Goal: Task Accomplishment & Management: Manage account settings

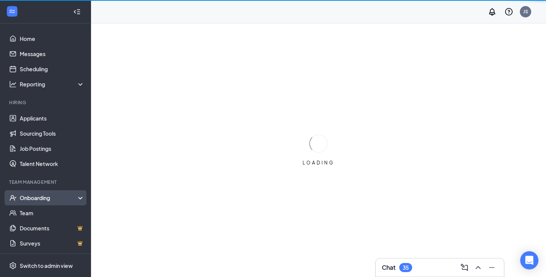
click at [55, 196] on div "Onboarding" at bounding box center [49, 198] width 58 height 8
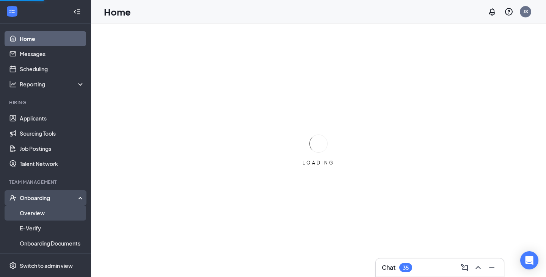
click at [46, 210] on link "Overview" at bounding box center [52, 212] width 65 height 15
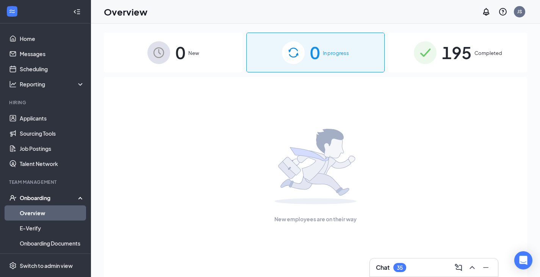
click at [495, 51] on span "Completed" at bounding box center [489, 53] width 28 height 8
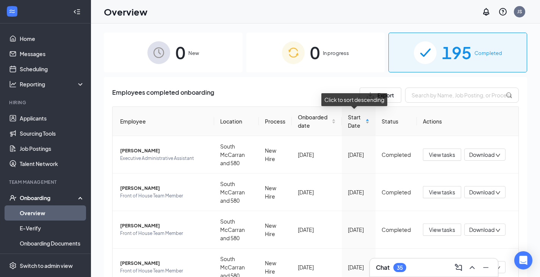
click at [349, 125] on span "Start Date" at bounding box center [356, 121] width 16 height 17
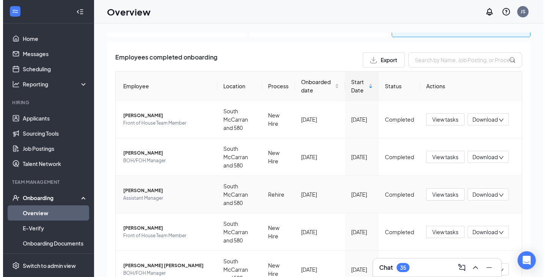
scroll to position [37, 0]
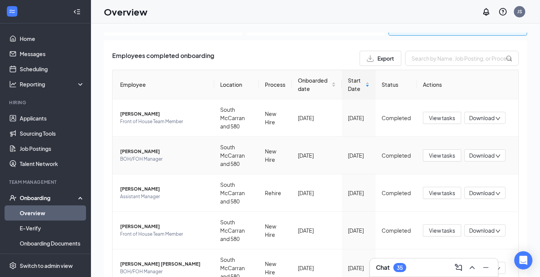
click at [136, 154] on span "[PERSON_NAME]" at bounding box center [164, 152] width 88 height 8
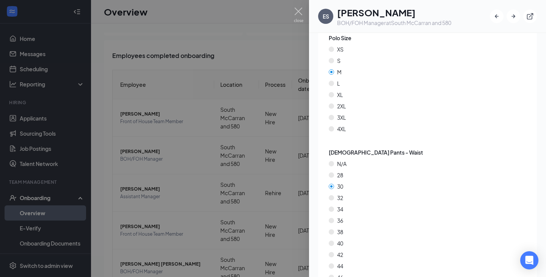
scroll to position [1079, 0]
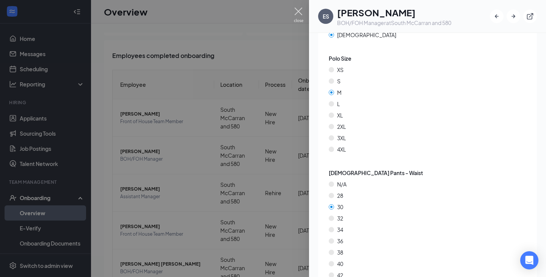
click at [297, 14] on img at bounding box center [298, 15] width 9 height 15
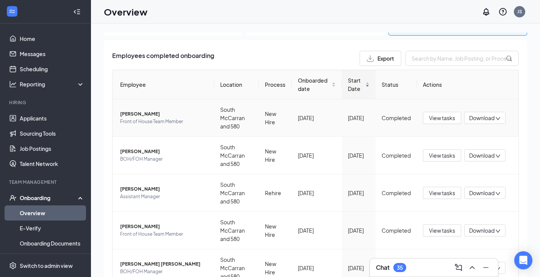
click at [143, 118] on span "Front of House Team Member" at bounding box center [164, 122] width 88 height 8
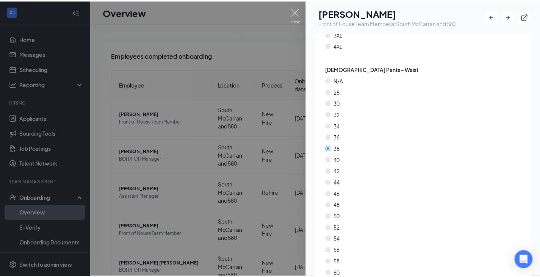
scroll to position [1157, 0]
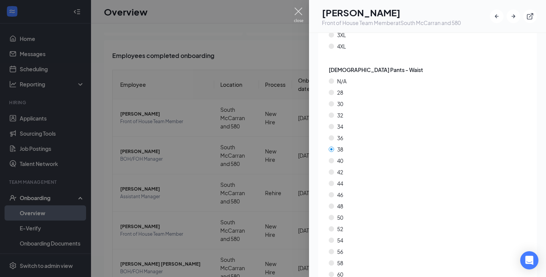
click at [294, 13] on img at bounding box center [298, 15] width 9 height 15
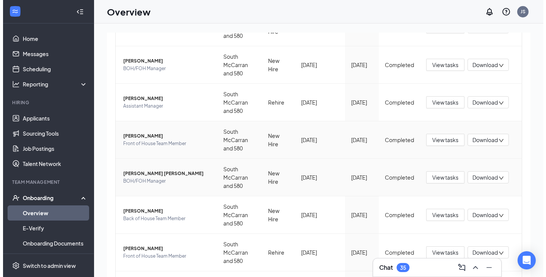
scroll to position [128, 0]
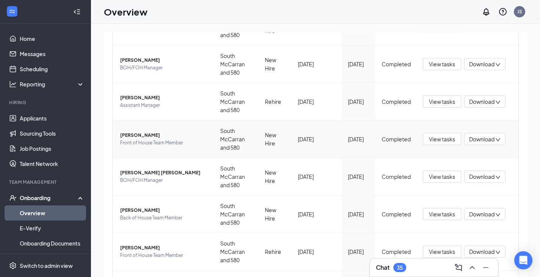
click at [140, 136] on span "[PERSON_NAME]" at bounding box center [164, 136] width 88 height 8
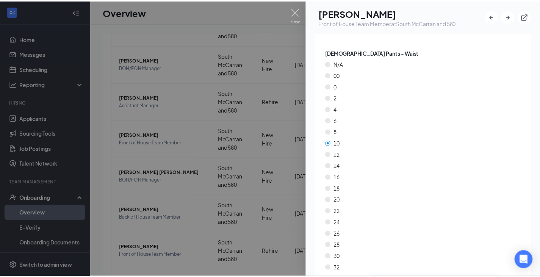
scroll to position [1563, 0]
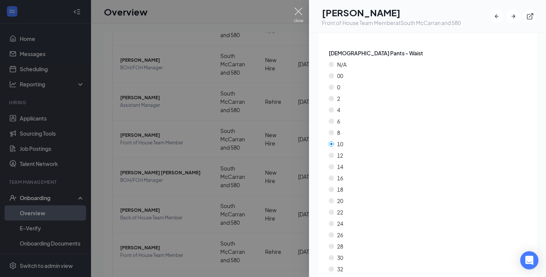
click at [299, 20] on img at bounding box center [298, 15] width 9 height 15
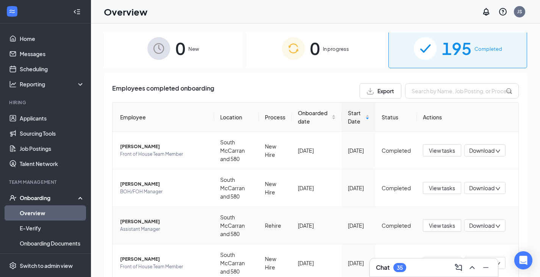
scroll to position [4, 0]
click at [129, 148] on span "[PERSON_NAME]" at bounding box center [164, 147] width 88 height 8
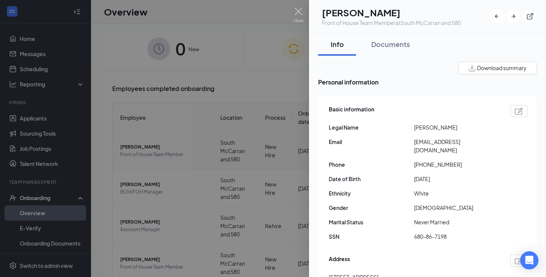
click at [129, 148] on div at bounding box center [273, 138] width 546 height 277
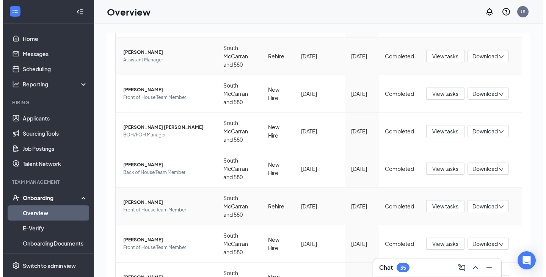
scroll to position [174, 0]
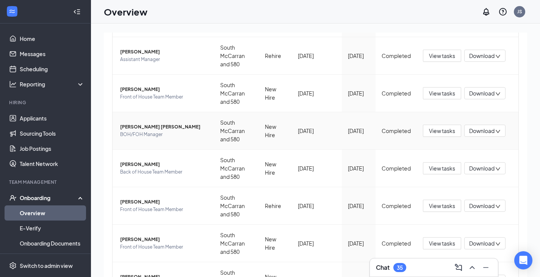
click at [144, 125] on span "[PERSON_NAME] [PERSON_NAME]" at bounding box center [164, 127] width 88 height 8
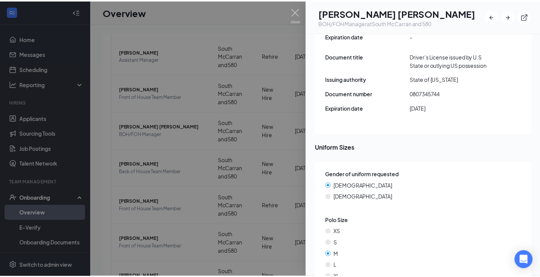
scroll to position [986, 0]
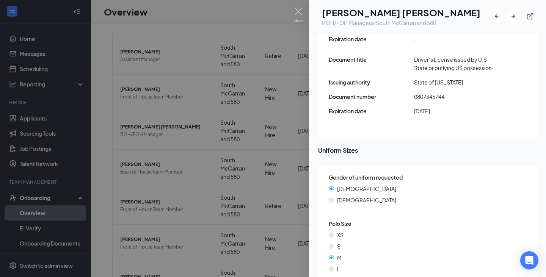
click at [195, 19] on div at bounding box center [273, 138] width 546 height 277
